Goal: Information Seeking & Learning: Compare options

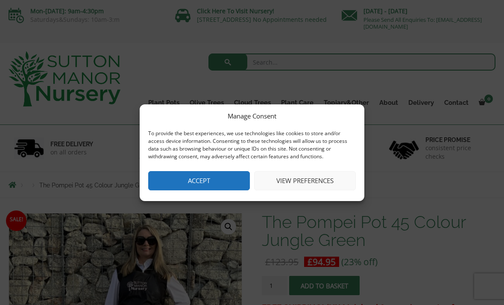
click at [221, 176] on button "Accept" at bounding box center [199, 180] width 102 height 19
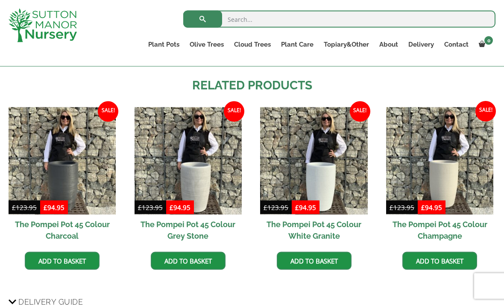
scroll to position [685, 0]
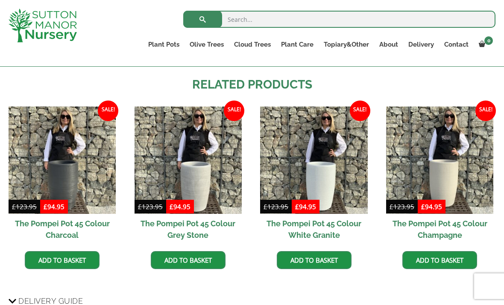
click at [451, 175] on img at bounding box center [439, 159] width 107 height 107
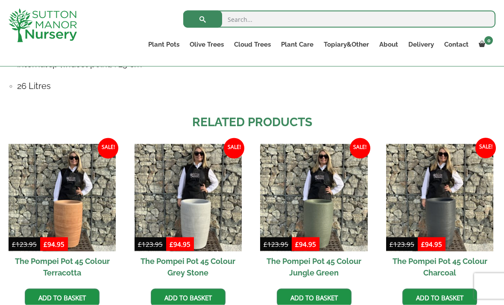
scroll to position [648, 0]
click at [393, 117] on h2 "Related products" at bounding box center [252, 122] width 487 height 18
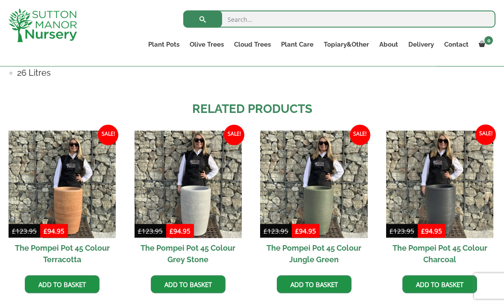
scroll to position [660, 0]
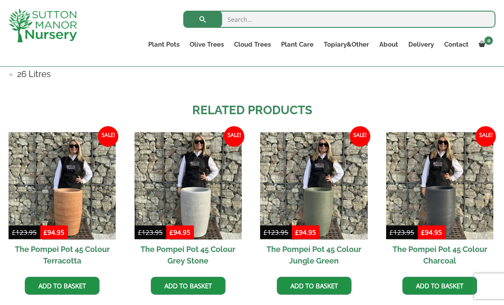
click at [0, 0] on link "Vietnamese Pots" at bounding box center [0, 0] width 0 height 0
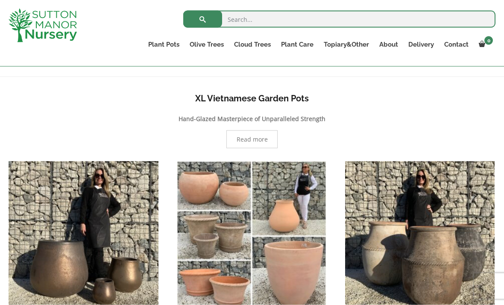
scroll to position [162, 0]
click at [0, 0] on link "The Atlantis Pots" at bounding box center [0, 0] width 0 height 0
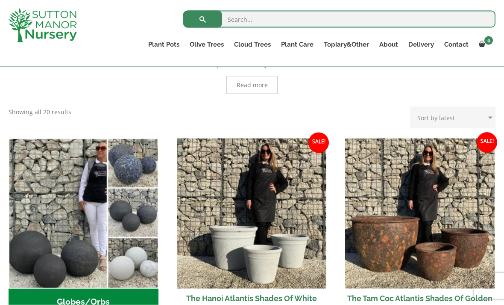
scroll to position [218, 0]
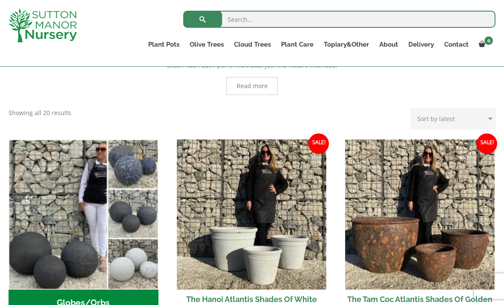
click at [0, 0] on link "The Old Stone Pots" at bounding box center [0, 0] width 0 height 0
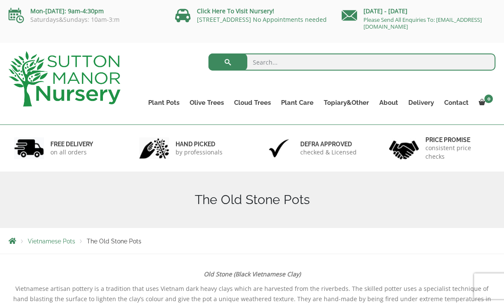
click at [0, 0] on link "Wabi-Sabi" at bounding box center [0, 0] width 0 height 0
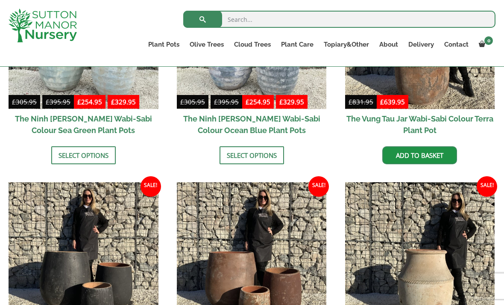
scroll to position [763, 0]
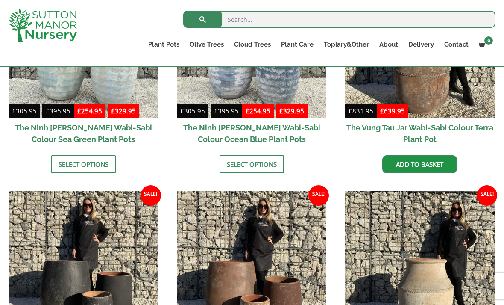
click at [0, 0] on link "Vietnamese Terracotta" at bounding box center [0, 0] width 0 height 0
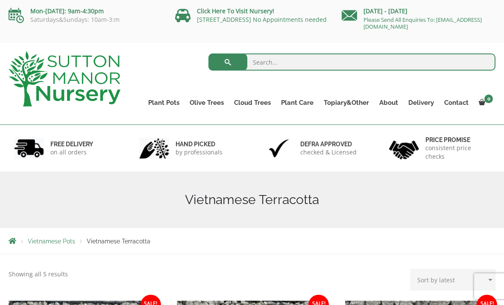
click at [0, 0] on link "The Iron Stone Pots" at bounding box center [0, 0] width 0 height 0
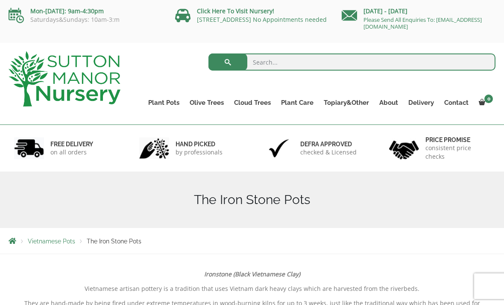
click at [0, 0] on link "Fibre Clay Pots" at bounding box center [0, 0] width 0 height 0
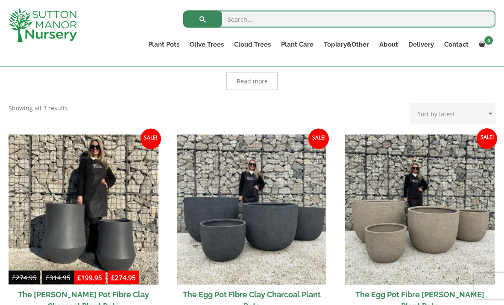
scroll to position [209, 0]
click at [0, 0] on link "Glazed Pots" at bounding box center [0, 0] width 0 height 0
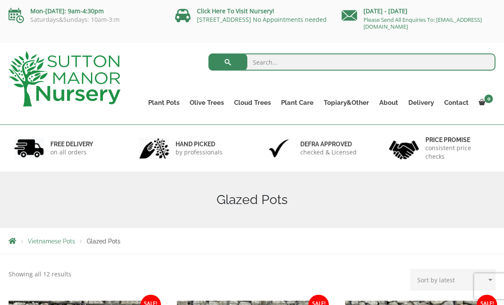
click at [0, 0] on link "Vietnamese Pots" at bounding box center [0, 0] width 0 height 0
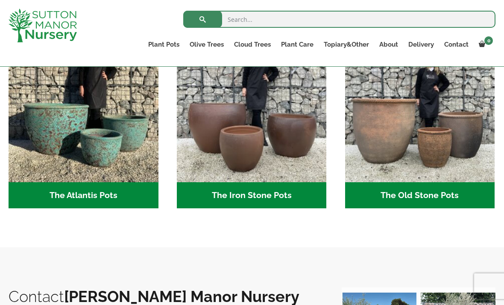
scroll to position [485, 0]
